Goal: Task Accomplishment & Management: Manage account settings

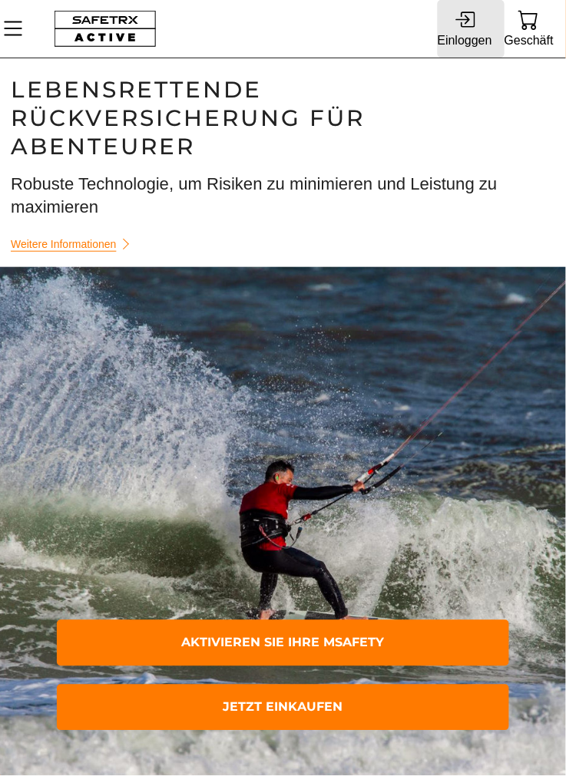
click at [468, 25] on icon at bounding box center [464, 19] width 21 height 21
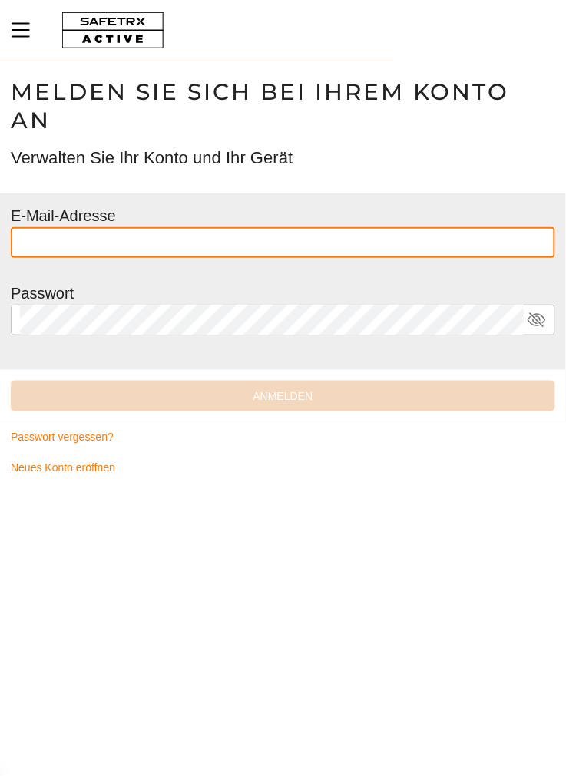
click at [321, 240] on input "text" at bounding box center [283, 242] width 526 height 31
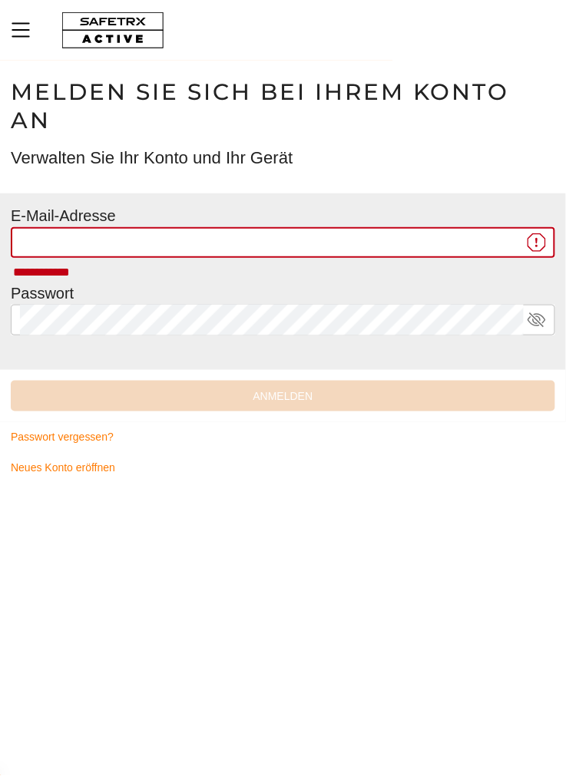
type input "**********"
click at [372, 245] on input "**********" at bounding box center [271, 242] width 503 height 31
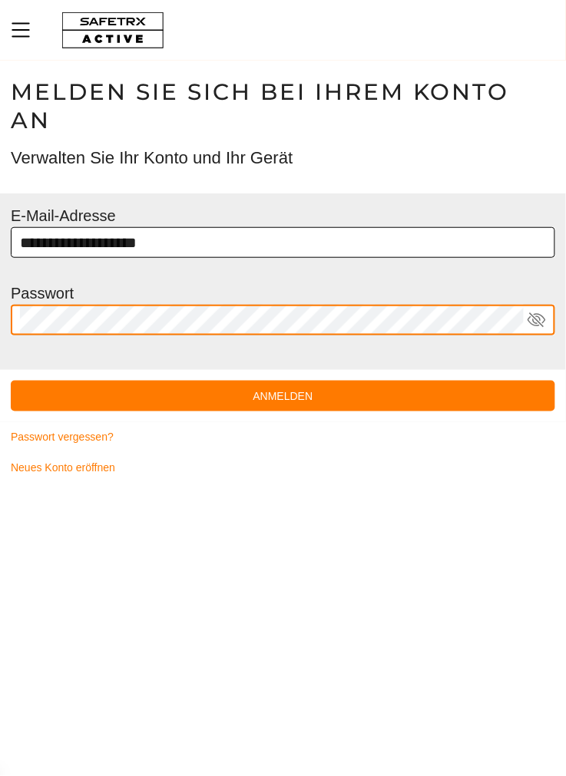
click at [11, 381] on button "Anmelden" at bounding box center [283, 396] width 544 height 31
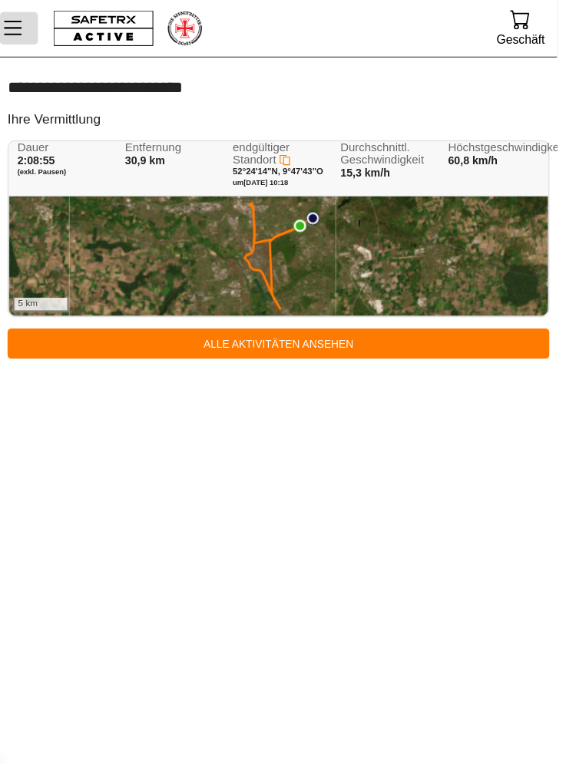
click at [22, 26] on icon "Speisekarte" at bounding box center [13, 28] width 26 height 26
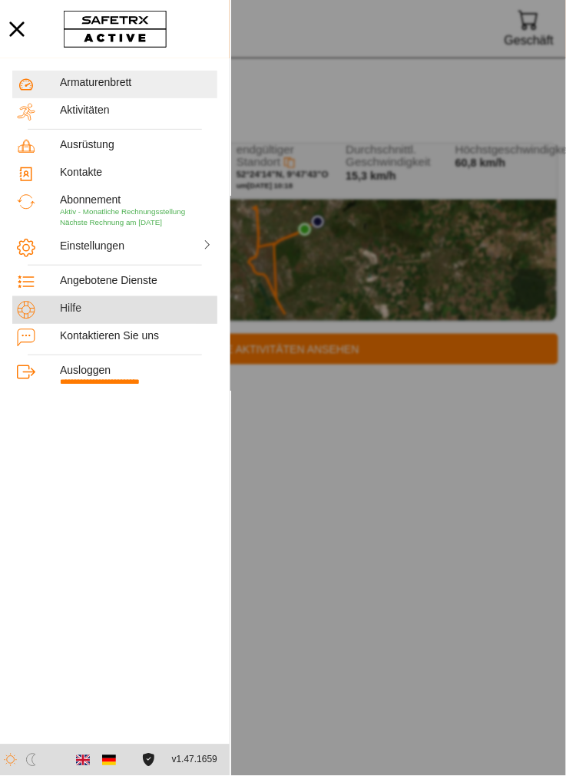
click at [81, 311] on div "Hilfe" at bounding box center [136, 308] width 153 height 13
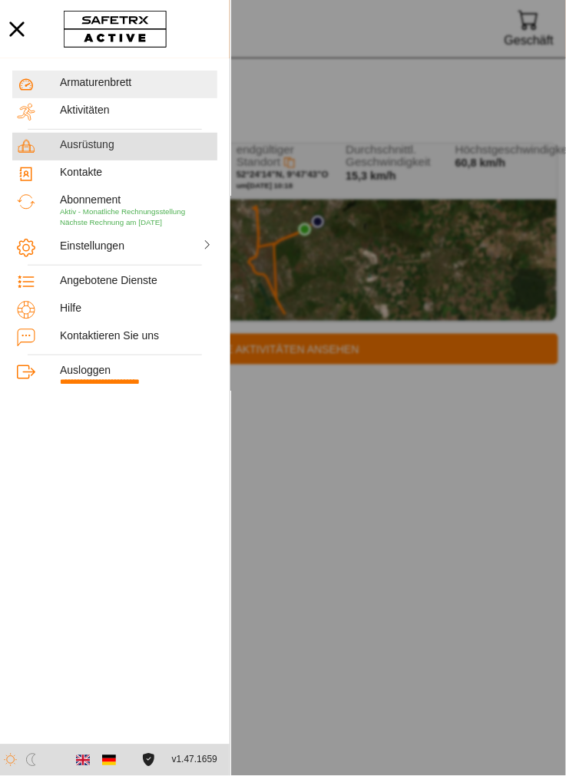
click at [94, 140] on font "Ausrüstung" at bounding box center [87, 144] width 54 height 12
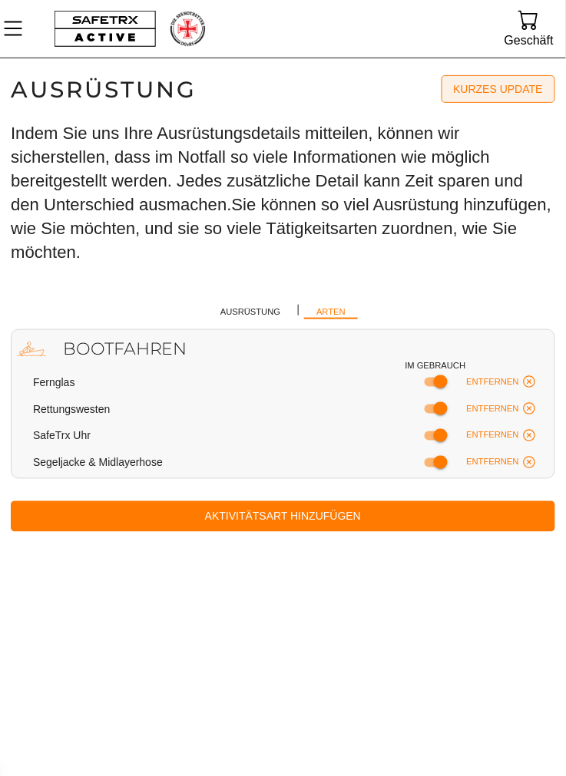
click at [511, 96] on span "Kurzes Update" at bounding box center [498, 88] width 89 height 21
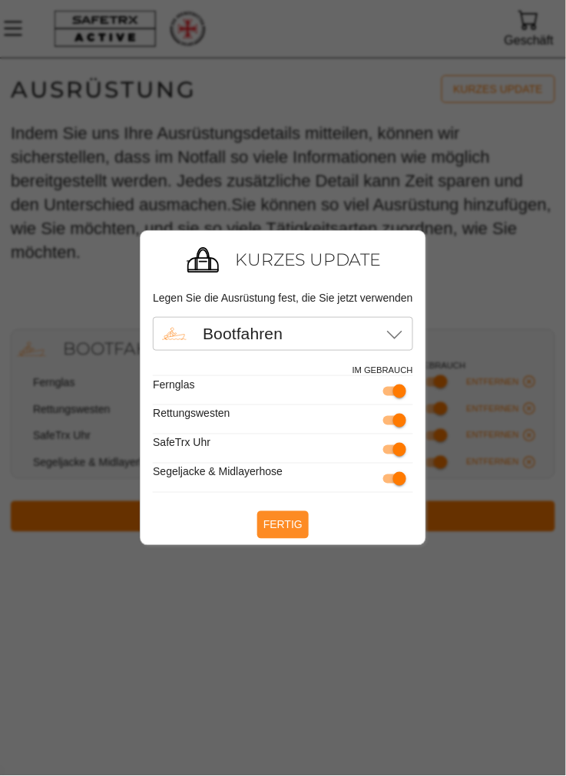
click at [290, 523] on font "Fertig" at bounding box center [282, 525] width 39 height 12
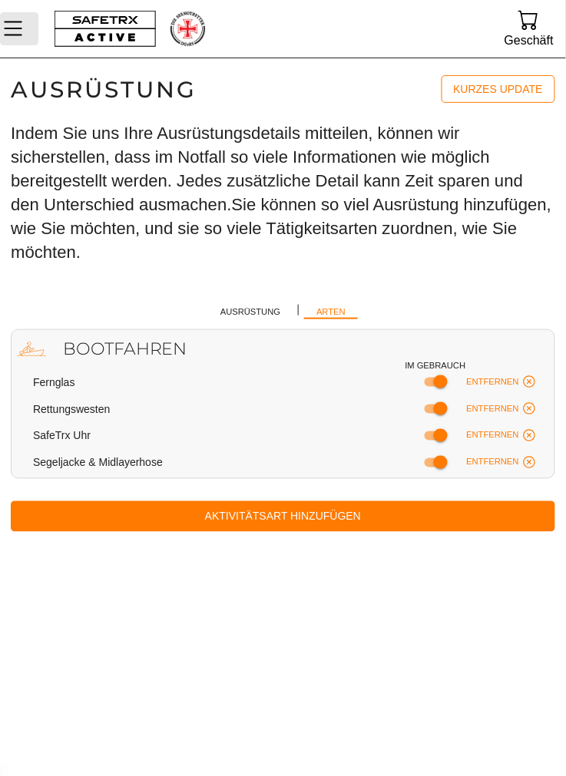
click at [28, 17] on button "Speisekarte" at bounding box center [19, 28] width 38 height 32
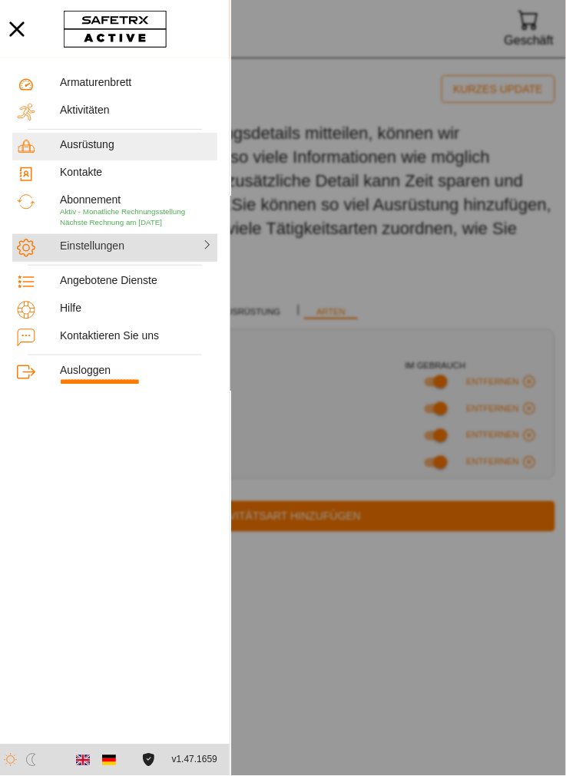
click at [118, 251] on font "Einstellungen" at bounding box center [92, 245] width 64 height 12
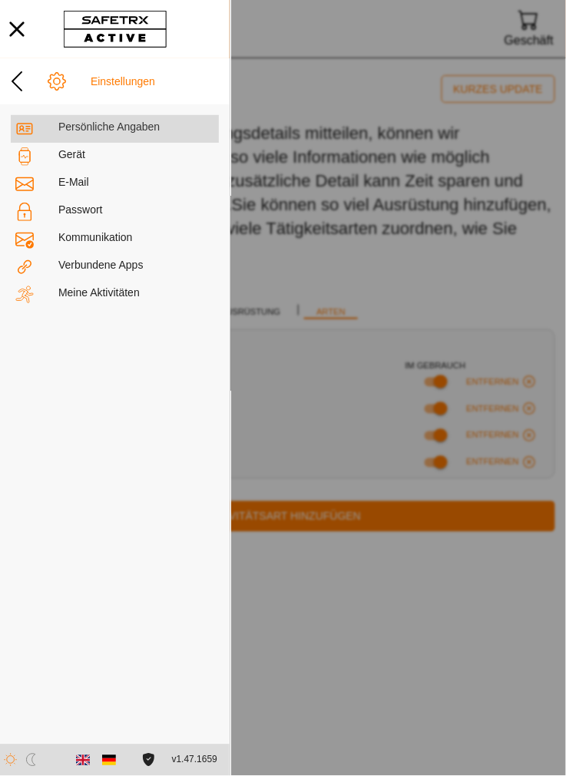
click at [143, 119] on div "Persönliche Angaben" at bounding box center [115, 129] width 208 height 28
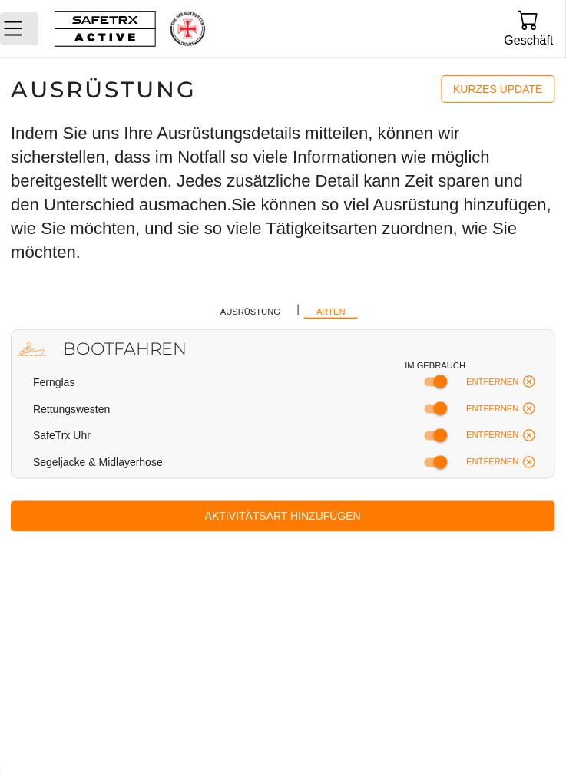
click at [22, 28] on icon "Speisekarte" at bounding box center [13, 28] width 26 height 26
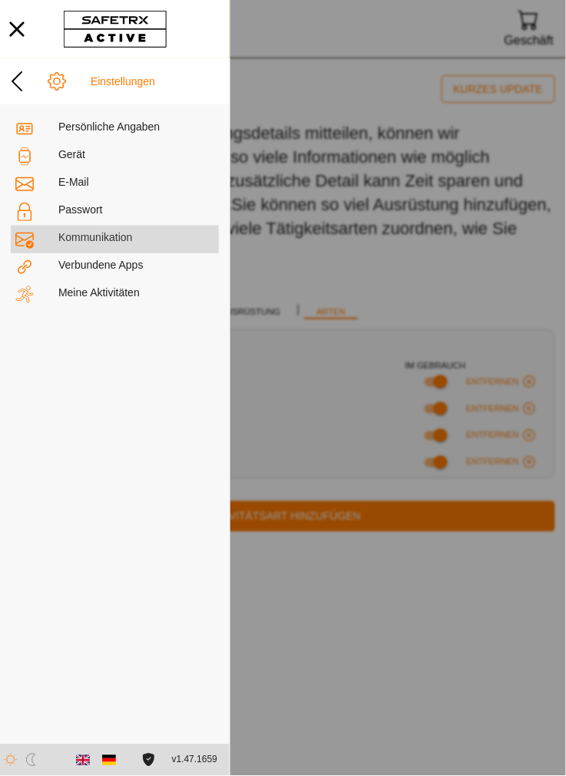
click at [126, 240] on font "Kommunikation" at bounding box center [95, 237] width 74 height 12
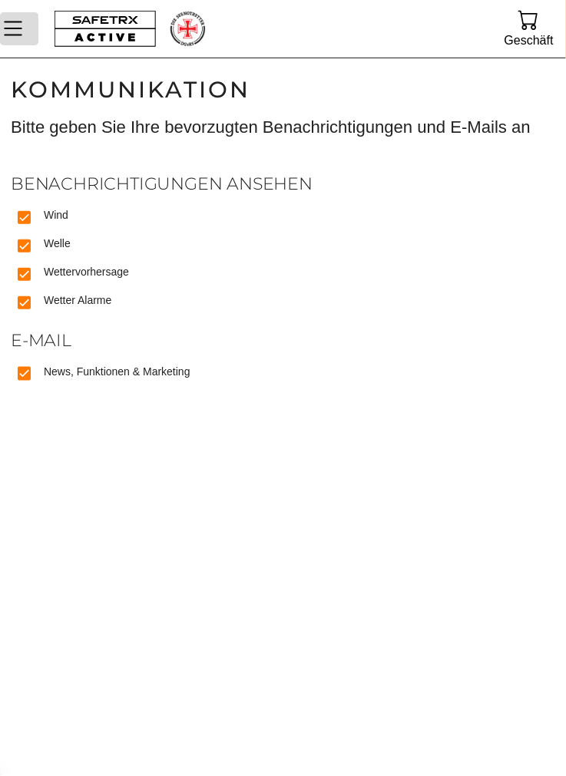
click at [25, 28] on icon "Speisekarte" at bounding box center [13, 28] width 26 height 26
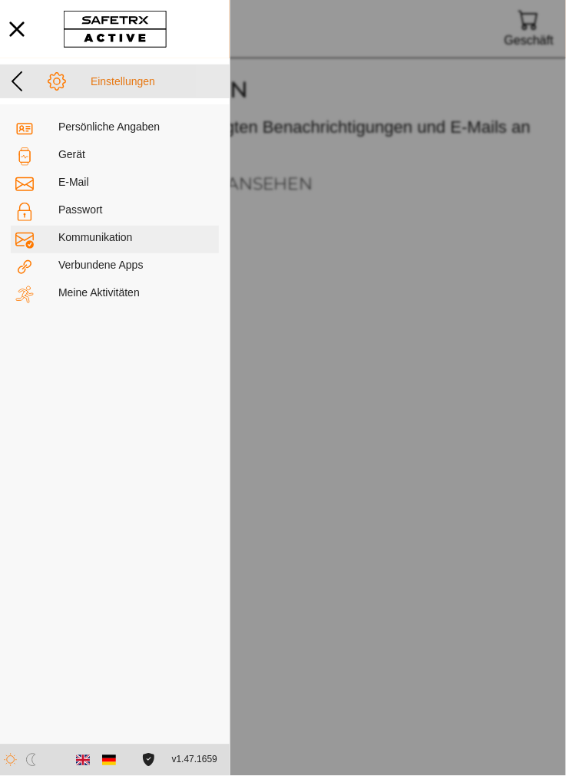
click at [21, 79] on icon at bounding box center [17, 81] width 25 height 25
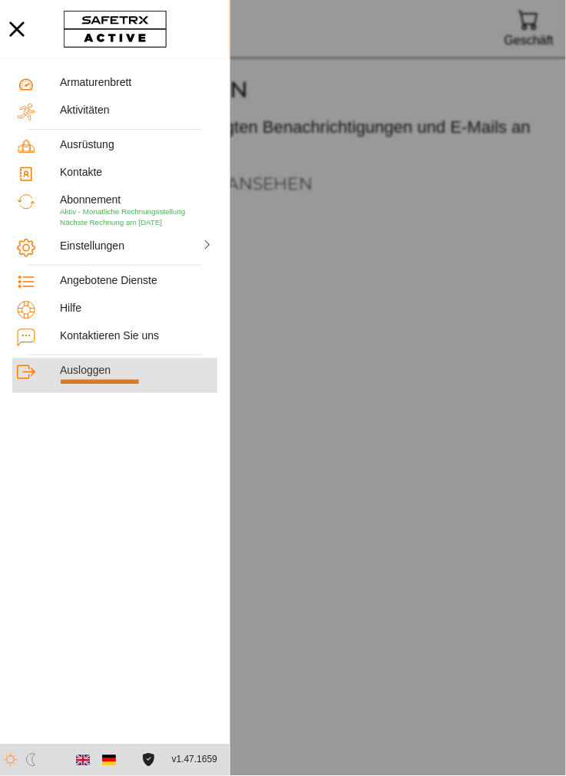
click at [94, 374] on font "Ausloggen" at bounding box center [85, 370] width 51 height 12
